Goal: Navigation & Orientation: Find specific page/section

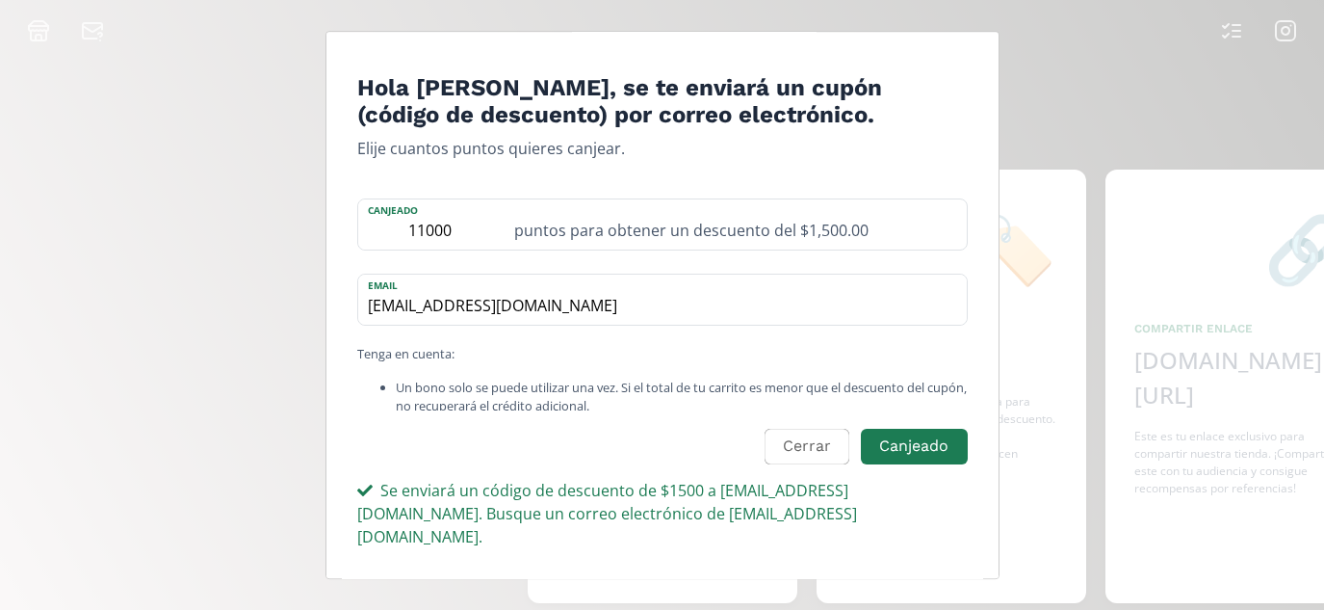
scroll to position [0, 1445]
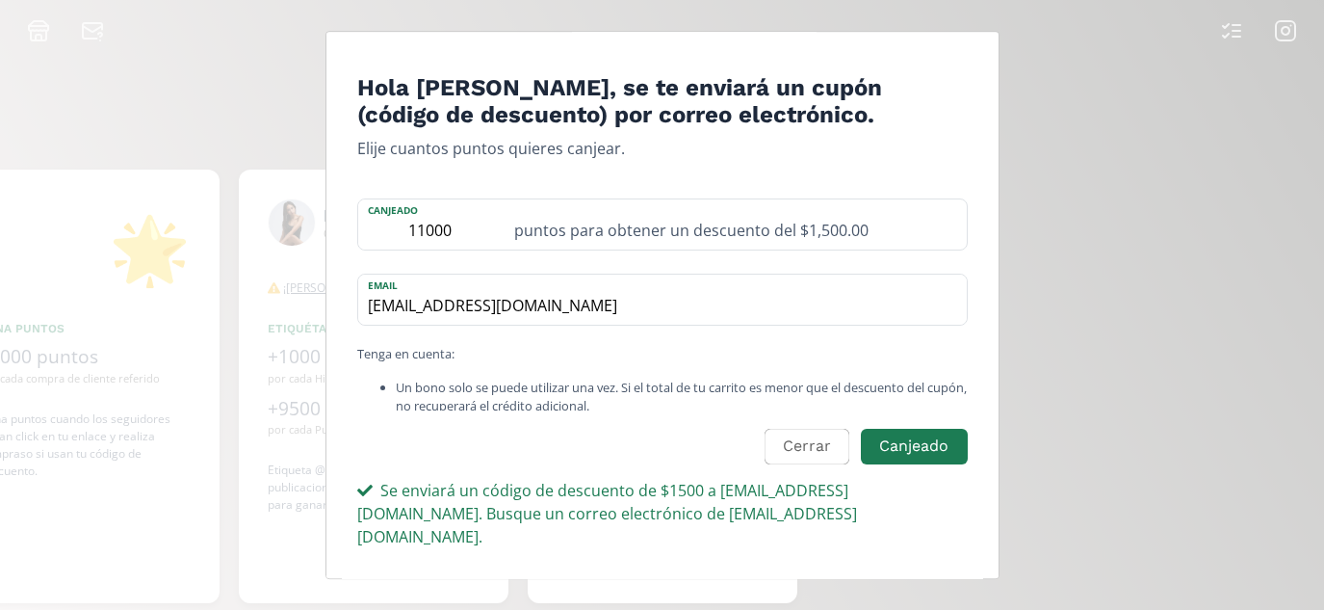
click at [1180, 90] on div "Hola [PERSON_NAME], se te enviará un cupón (código de descuento) por correo ele…" at bounding box center [662, 305] width 1324 height 610
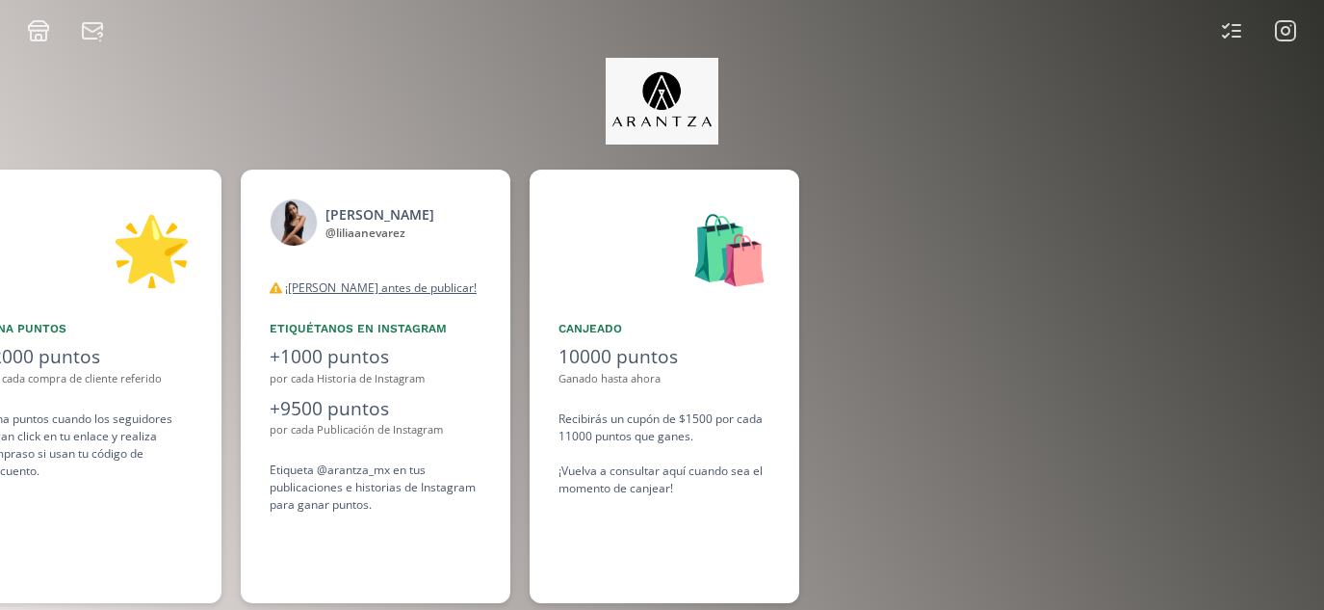
scroll to position [0, 1445]
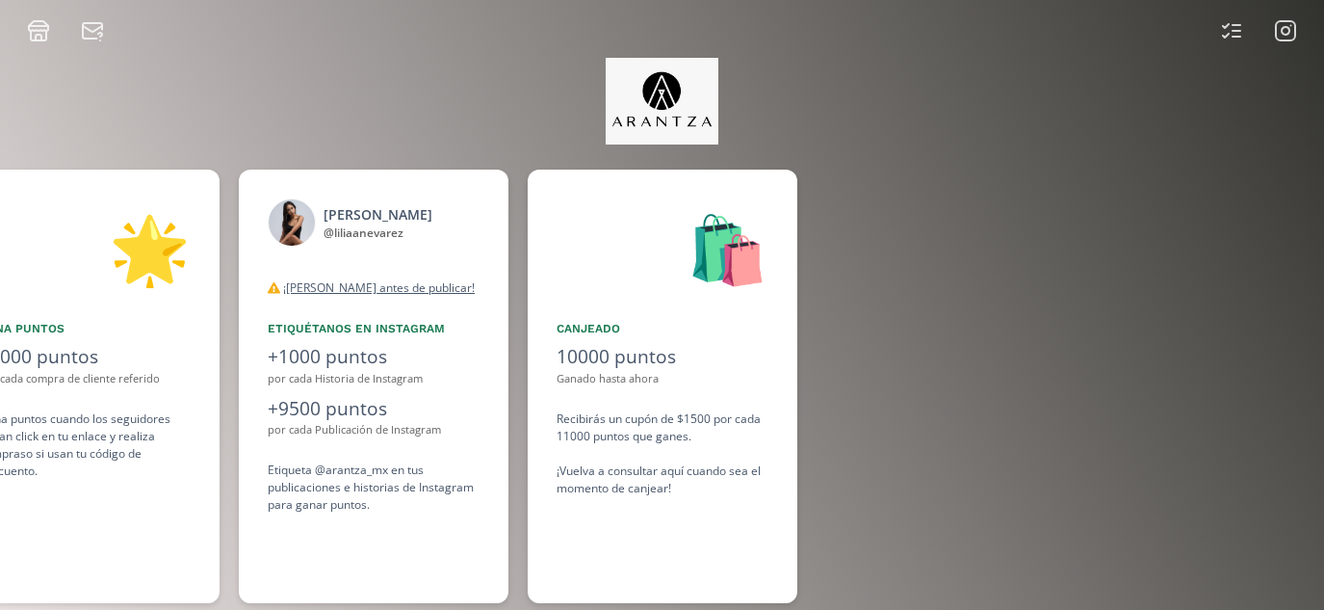
click at [1291, 36] on icon at bounding box center [1285, 30] width 23 height 23
click at [642, 114] on img at bounding box center [662, 101] width 113 height 87
click at [1281, 39] on icon at bounding box center [1285, 30] width 23 height 23
